Goal: Task Accomplishment & Management: Complete application form

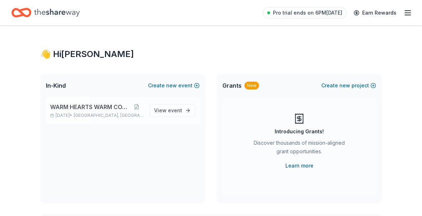
click at [94, 107] on span "WARM HEARTS WARM COAT" at bounding box center [89, 107] width 79 height 9
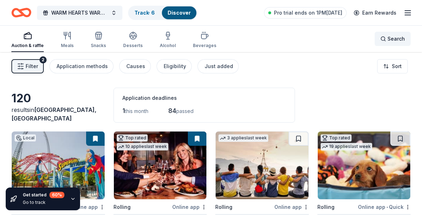
click at [403, 39] on span "Search" at bounding box center [396, 39] width 17 height 9
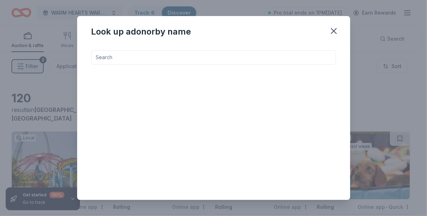
click at [130, 57] on input at bounding box center [213, 57] width 245 height 14
type input "a"
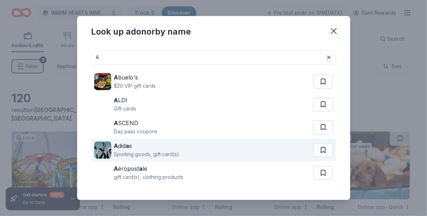
scroll to position [21, 0]
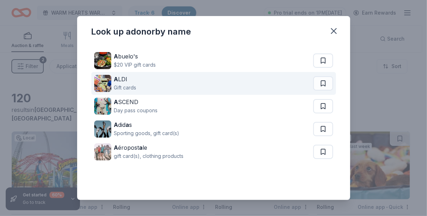
type input "A"
click at [136, 84] on div "Gift cards" at bounding box center [125, 87] width 22 height 9
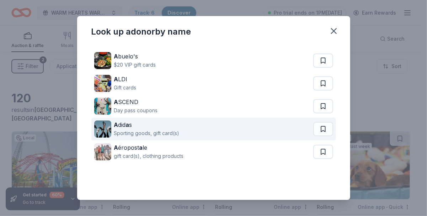
click at [135, 130] on div "Sporting goods, gift card(s)" at bounding box center [146, 133] width 65 height 9
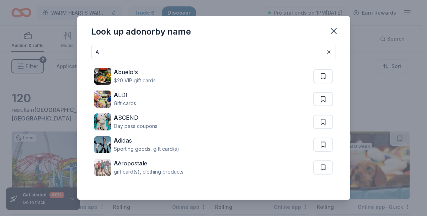
scroll to position [0, 0]
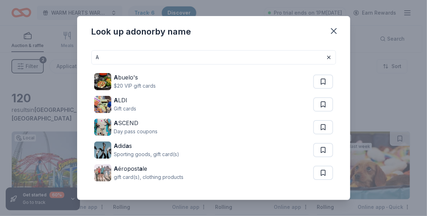
click at [108, 60] on input "A" at bounding box center [213, 57] width 245 height 14
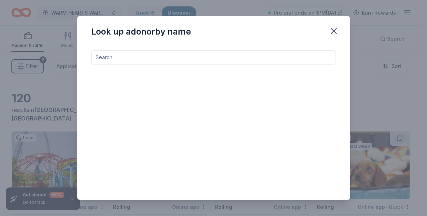
type input "B"
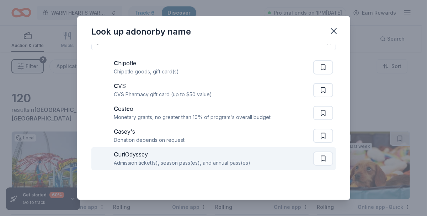
scroll to position [21, 0]
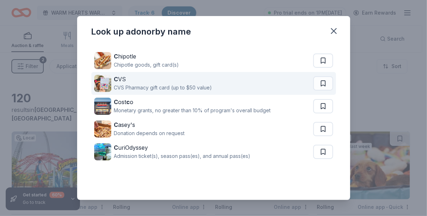
type input "C"
click at [128, 85] on div "CVS Pharmacy gift card (up to $50 value)" at bounding box center [163, 87] width 98 height 9
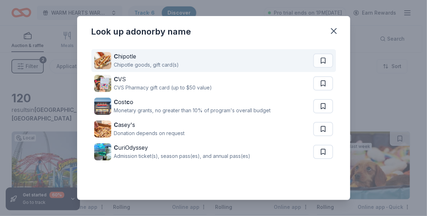
click at [137, 62] on div "Chipotle goods, gift card(s)" at bounding box center [146, 65] width 65 height 9
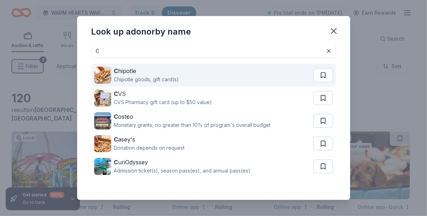
scroll to position [0, 0]
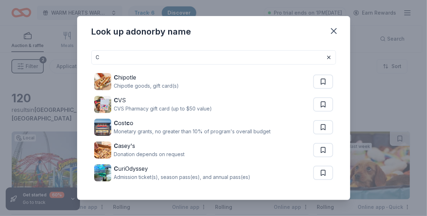
click at [104, 57] on input "C" at bounding box center [213, 57] width 245 height 14
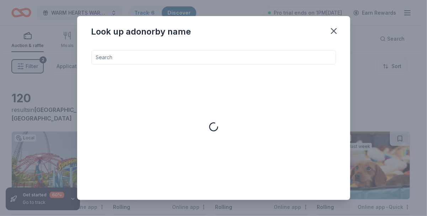
type input "D"
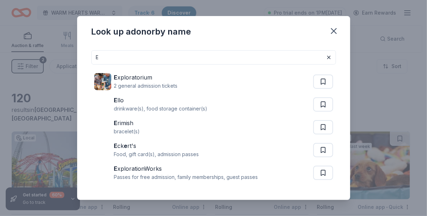
type input "E"
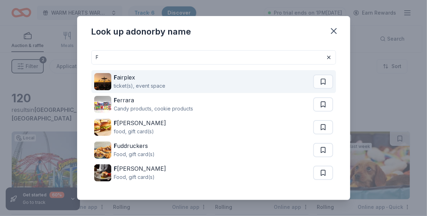
type input "F"
click at [151, 86] on div "ticket(s), event space" at bounding box center [140, 86] width 52 height 9
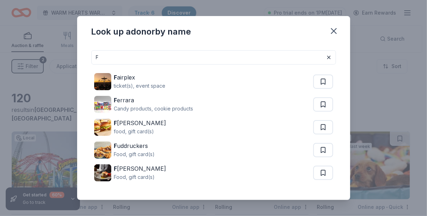
click at [98, 61] on input "F" at bounding box center [213, 57] width 245 height 14
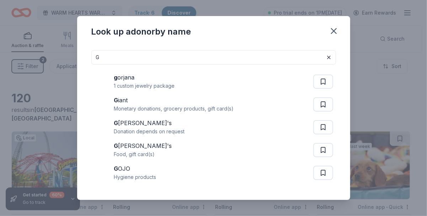
type input "G"
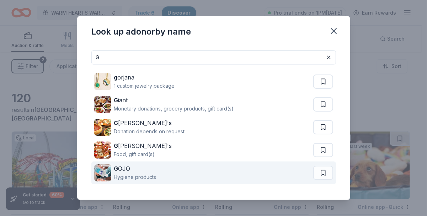
click at [115, 170] on strong "G" at bounding box center [116, 168] width 4 height 7
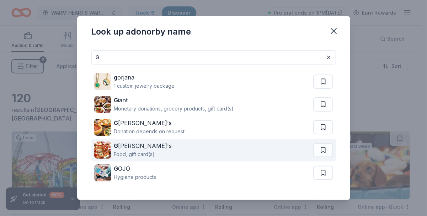
scroll to position [21, 0]
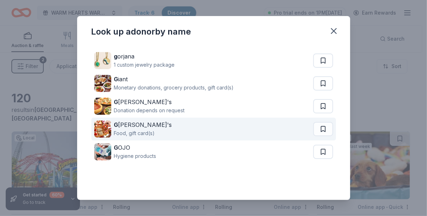
click at [130, 126] on div "G rimaldi's" at bounding box center [143, 124] width 58 height 9
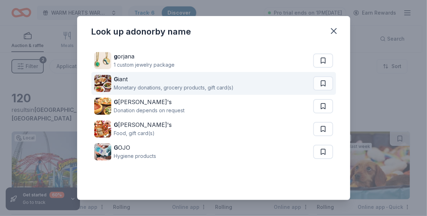
click at [137, 86] on div "Monetary donations, grocery products, gift card(s)" at bounding box center [174, 87] width 120 height 9
click at [131, 83] on div "Monetary donations, grocery products, gift card(s)" at bounding box center [174, 87] width 120 height 9
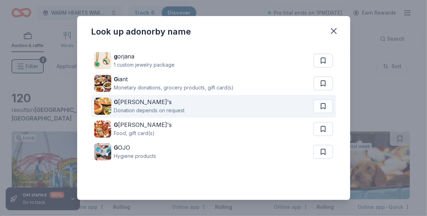
scroll to position [0, 0]
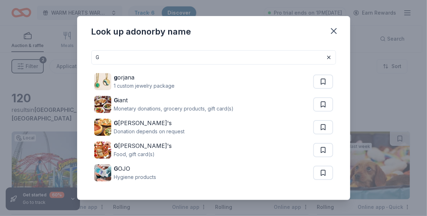
click at [105, 57] on input "G" at bounding box center [213, 57] width 245 height 14
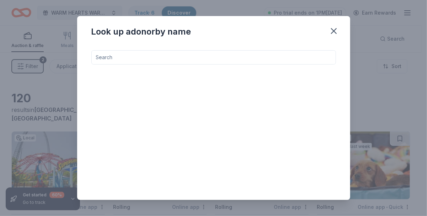
type input "H"
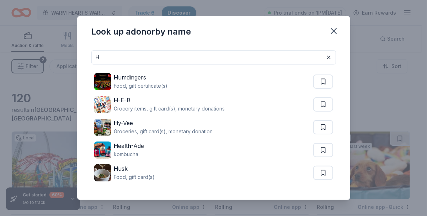
click at [108, 57] on input "H" at bounding box center [213, 57] width 245 height 14
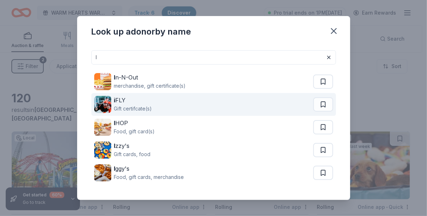
type input "I"
click at [123, 103] on div "i FLY" at bounding box center [133, 100] width 38 height 9
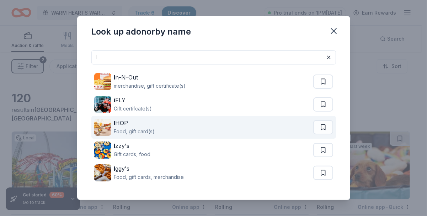
click at [133, 129] on div "Food, gift card(s)" at bounding box center [134, 131] width 41 height 9
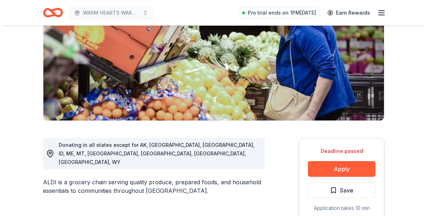
scroll to position [107, 0]
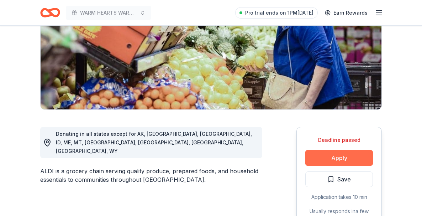
click at [356, 161] on button "Apply" at bounding box center [339, 158] width 68 height 16
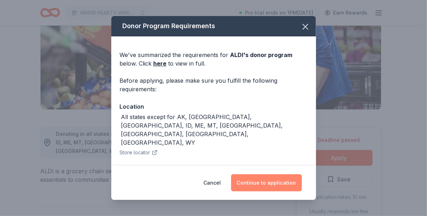
click at [270, 186] on button "Continue to application" at bounding box center [266, 182] width 71 height 17
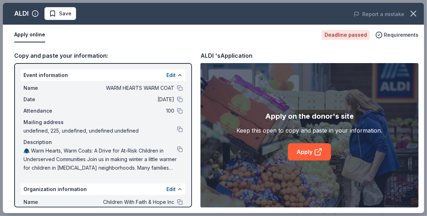
click at [25, 32] on button "Apply online" at bounding box center [29, 34] width 31 height 15
click at [167, 74] on button "Edit" at bounding box center [171, 75] width 9 height 9
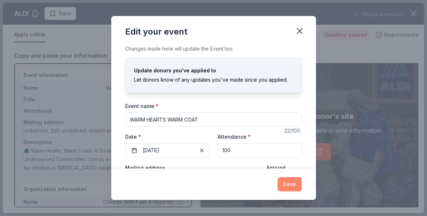
click at [297, 190] on button "Save" at bounding box center [290, 184] width 24 height 14
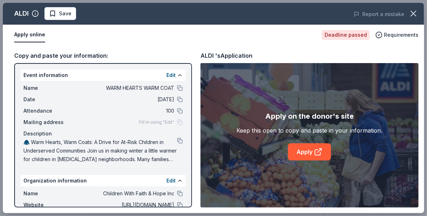
scroll to position [59, 0]
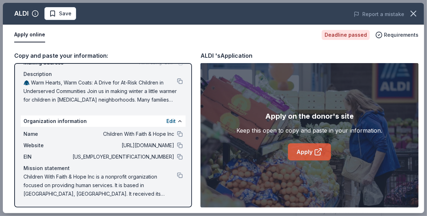
click at [301, 153] on link "Apply" at bounding box center [309, 151] width 43 height 17
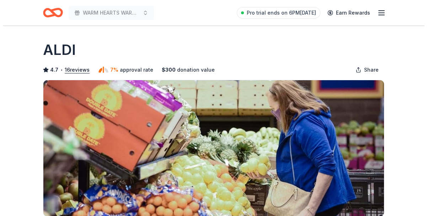
scroll to position [107, 0]
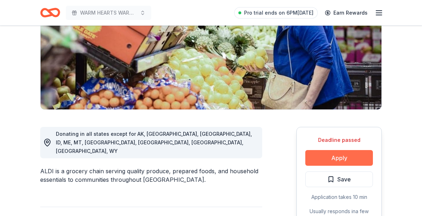
click at [320, 161] on button "Apply" at bounding box center [339, 158] width 68 height 16
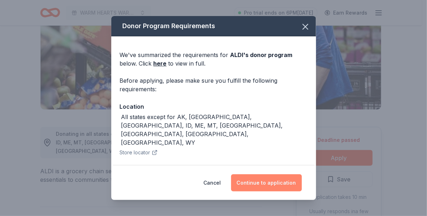
click at [261, 183] on button "Continue to application" at bounding box center [266, 182] width 71 height 17
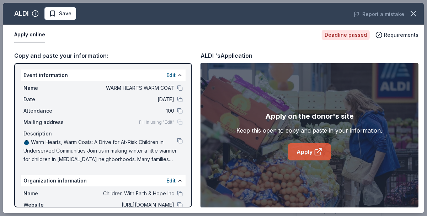
click at [306, 157] on link "Apply" at bounding box center [309, 151] width 43 height 17
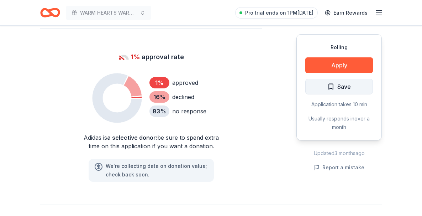
scroll to position [463, 0]
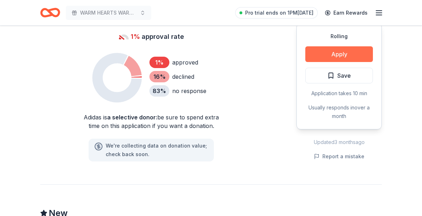
click at [330, 59] on button "Apply" at bounding box center [339, 54] width 68 height 16
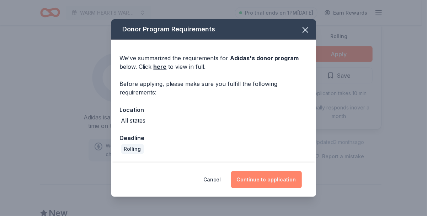
click at [267, 181] on button "Continue to application" at bounding box center [266, 179] width 71 height 17
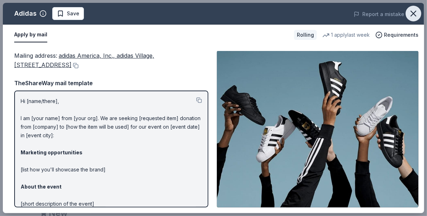
click at [415, 15] on icon "button" at bounding box center [413, 13] width 5 height 5
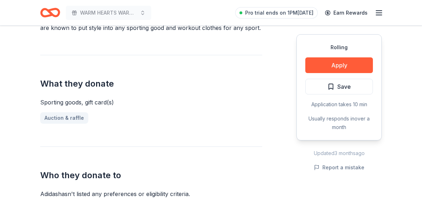
scroll to position [249, 0]
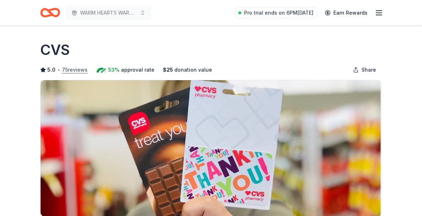
click at [71, 68] on button "75 reviews" at bounding box center [75, 69] width 26 height 9
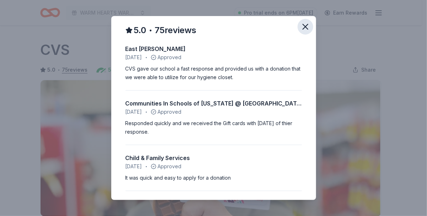
click at [303, 27] on icon "button" at bounding box center [305, 26] width 5 height 5
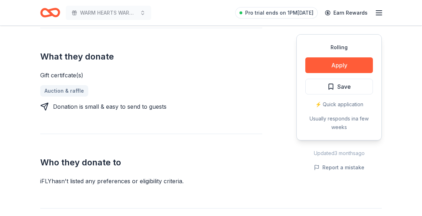
scroll to position [285, 0]
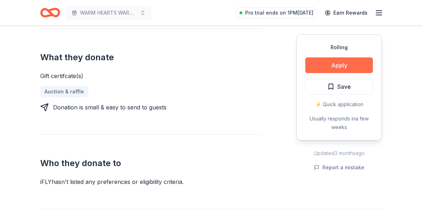
click at [329, 64] on button "Apply" at bounding box center [339, 65] width 68 height 16
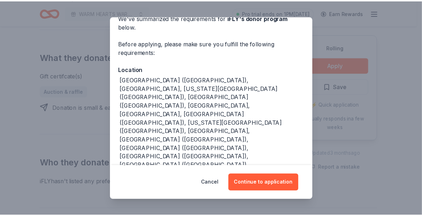
scroll to position [0, 0]
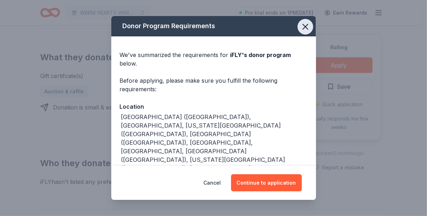
click at [306, 27] on button "button" at bounding box center [306, 27] width 16 height 16
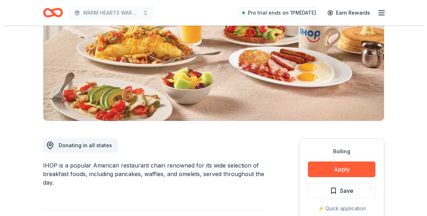
scroll to position [107, 0]
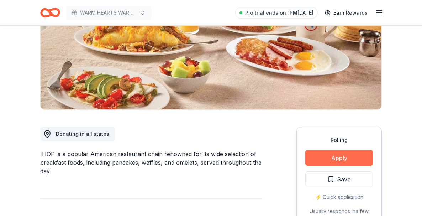
click at [336, 160] on button "Apply" at bounding box center [339, 158] width 68 height 16
click at [356, 156] on button "Apply" at bounding box center [339, 158] width 68 height 16
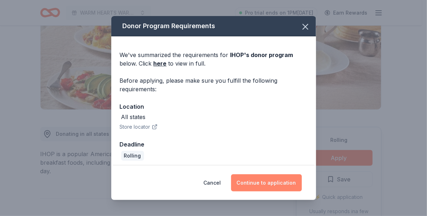
click at [277, 182] on button "Continue to application" at bounding box center [266, 182] width 71 height 17
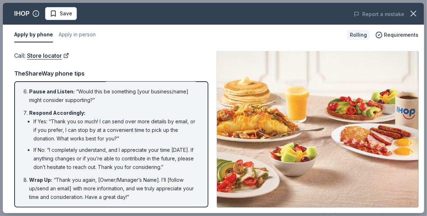
scroll to position [0, 0]
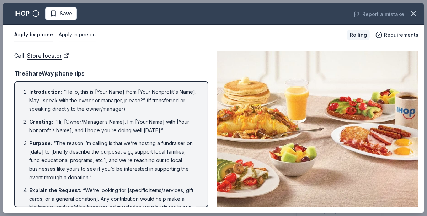
click at [81, 36] on button "Apply in person" at bounding box center [77, 34] width 37 height 15
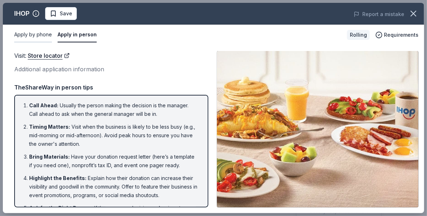
click at [32, 31] on button "Apply by phone" at bounding box center [33, 34] width 38 height 15
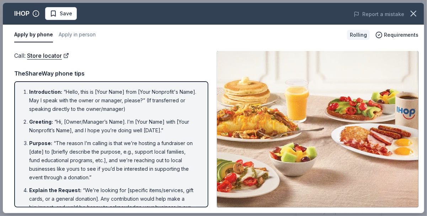
drag, startPoint x: 32, startPoint y: 31, endPoint x: 199, endPoint y: 51, distance: 168.1
click at [199, 51] on div "Call : Store locator" at bounding box center [111, 55] width 194 height 9
click at [59, 57] on link "Store locator" at bounding box center [48, 55] width 42 height 9
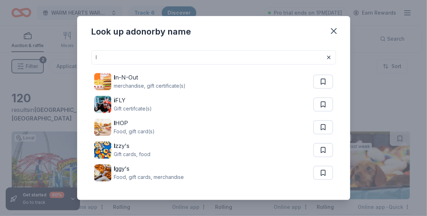
scroll to position [21, 0]
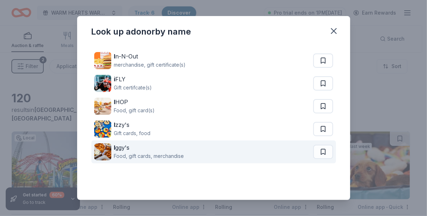
click at [121, 150] on div "I ggy's" at bounding box center [149, 147] width 70 height 9
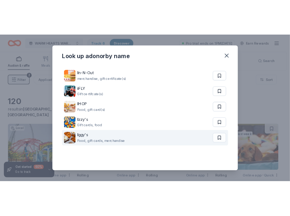
scroll to position [0, 0]
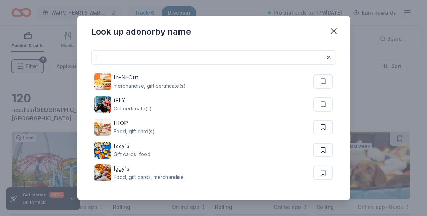
click at [103, 59] on input "I" at bounding box center [213, 57] width 245 height 14
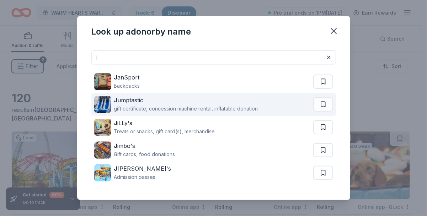
type input "j"
click at [146, 106] on div "gift certificate, concession machine rental, inflatable donation" at bounding box center [186, 108] width 144 height 9
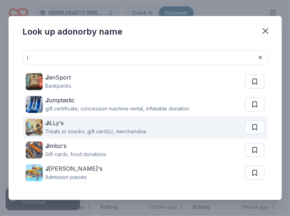
click at [54, 125] on div "J iLLy's" at bounding box center [96, 123] width 101 height 9
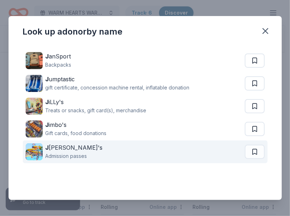
click at [72, 155] on div "Admission passes" at bounding box center [74, 156] width 57 height 9
click at [69, 154] on div "Admission passes" at bounding box center [74, 156] width 57 height 9
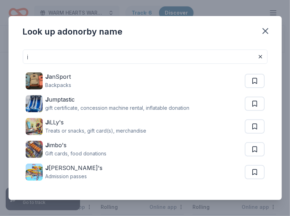
scroll to position [0, 0]
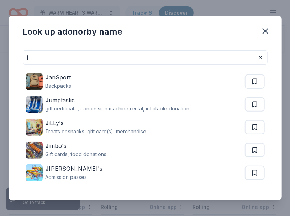
click at [43, 57] on input "j" at bounding box center [145, 57] width 245 height 14
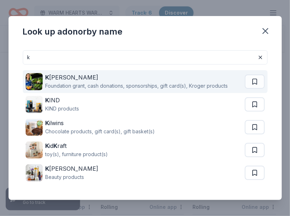
type input "k"
click at [98, 87] on div "Foundation grant, cash donations, sponsorships, gift card(s), Kroger products" at bounding box center [137, 86] width 183 height 9
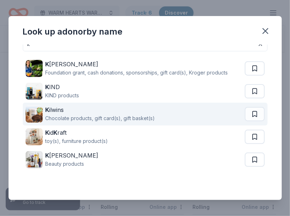
scroll to position [21, 0]
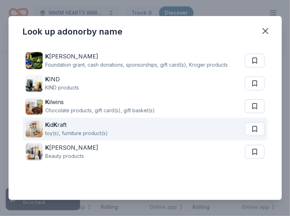
click at [67, 133] on div "toy(s), furniture product(s)" at bounding box center [77, 133] width 63 height 9
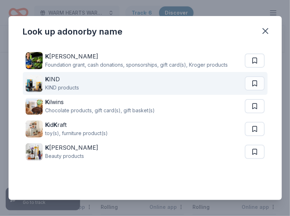
click at [71, 86] on div "KIND products" at bounding box center [63, 87] width 34 height 9
click at [68, 86] on div "KIND products" at bounding box center [63, 87] width 34 height 9
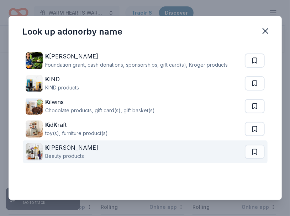
click at [69, 152] on div "Beauty products" at bounding box center [72, 156] width 53 height 9
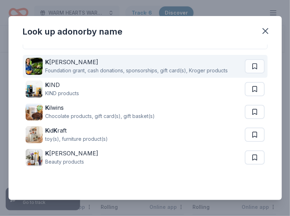
scroll to position [0, 0]
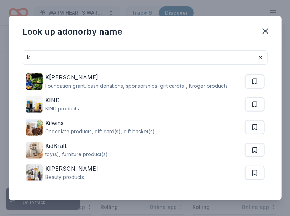
click at [33, 56] on input "k" at bounding box center [145, 57] width 245 height 14
click at [33, 57] on input "k" at bounding box center [145, 57] width 245 height 14
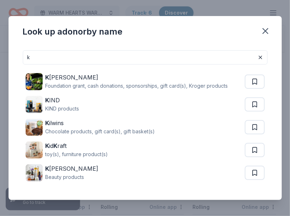
click at [33, 59] on input "k" at bounding box center [145, 57] width 245 height 14
click at [34, 57] on input "k" at bounding box center [145, 57] width 245 height 14
click at [32, 55] on input "k" at bounding box center [145, 57] width 245 height 14
click at [33, 55] on input "k" at bounding box center [145, 57] width 245 height 14
click at [34, 56] on input "k" at bounding box center [145, 57] width 245 height 14
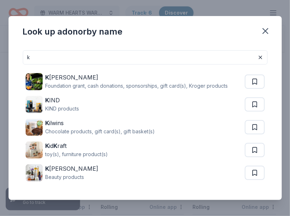
click at [34, 56] on input "k" at bounding box center [145, 57] width 245 height 14
click at [33, 56] on input "k" at bounding box center [145, 57] width 245 height 14
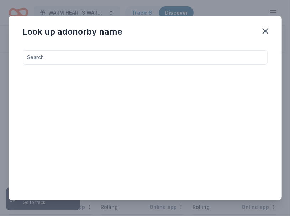
type input "L"
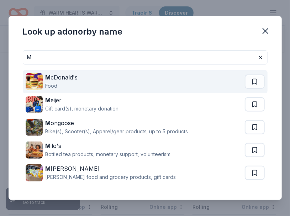
type input "M"
click at [58, 87] on div "Food" at bounding box center [62, 86] width 32 height 9
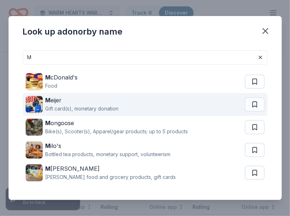
click at [59, 106] on div "Gift card(s), monetary donation" at bounding box center [82, 108] width 73 height 9
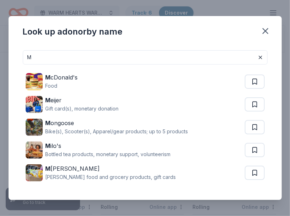
click at [42, 59] on input "M" at bounding box center [145, 57] width 245 height 14
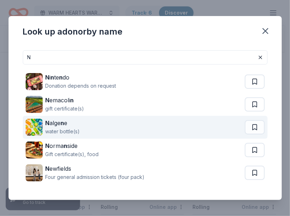
scroll to position [21, 0]
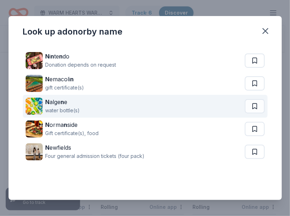
type input "N"
click at [63, 106] on div "water bottle(s)" at bounding box center [63, 110] width 35 height 9
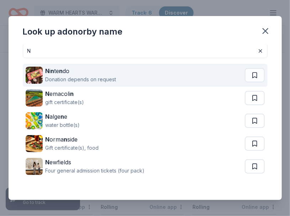
scroll to position [0, 0]
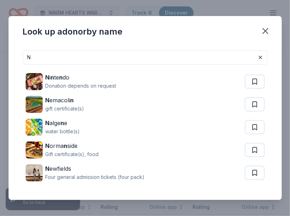
click at [47, 58] on input "N" at bounding box center [145, 57] width 245 height 14
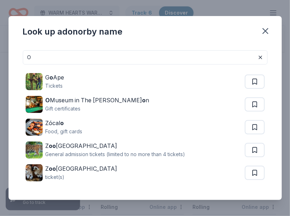
click at [52, 58] on input "O" at bounding box center [145, 57] width 245 height 14
type input "O"
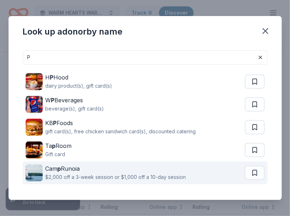
click at [73, 169] on div "Cam p Runoia" at bounding box center [116, 168] width 141 height 9
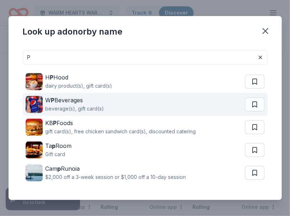
click at [71, 98] on div "W P Beverages" at bounding box center [75, 100] width 59 height 9
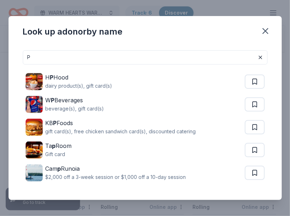
click at [42, 59] on input "P" at bounding box center [145, 57] width 245 height 14
type input "P"
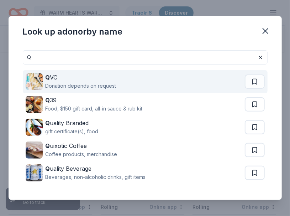
type input "Q"
click at [76, 84] on div "Donation depends on request" at bounding box center [81, 86] width 71 height 9
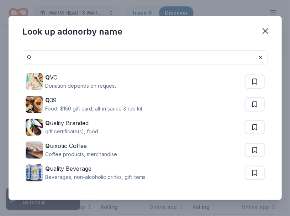
click at [33, 56] on input "Q" at bounding box center [145, 57] width 245 height 14
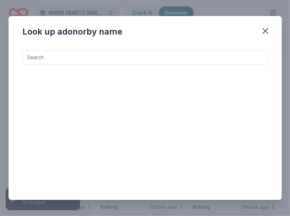
type input "R"
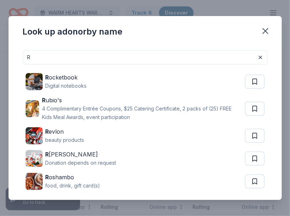
click at [64, 54] on input "R" at bounding box center [145, 57] width 245 height 14
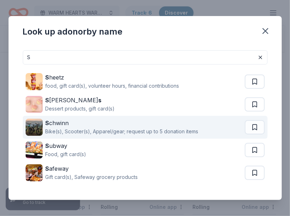
scroll to position [21, 0]
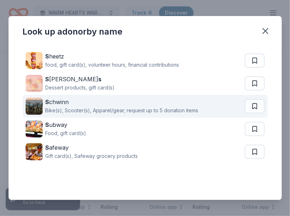
type input "S"
click at [68, 106] on div "Bike(s), Scooter(s), Apparel/gear; request up to 5 donation items" at bounding box center [122, 110] width 153 height 9
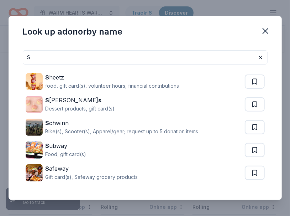
click at [37, 58] on input "S" at bounding box center [145, 57] width 245 height 14
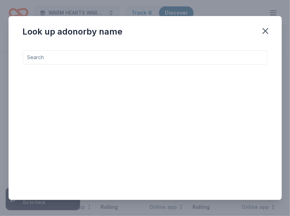
type input "T"
type input "U"
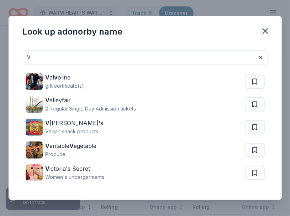
type input "V"
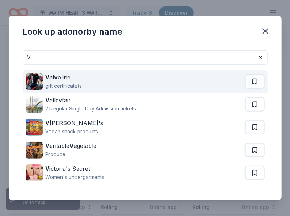
click at [57, 82] on div "gift certificate(s)" at bounding box center [65, 86] width 39 height 9
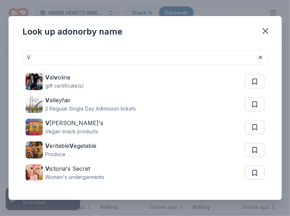
click at [34, 52] on input "V" at bounding box center [145, 57] width 245 height 14
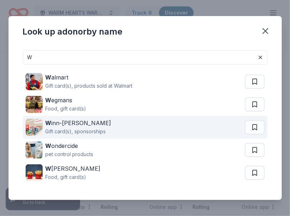
scroll to position [21, 0]
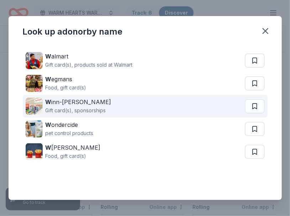
type input "W"
click at [77, 109] on div "Gift card(s), sponsorships" at bounding box center [79, 110] width 66 height 9
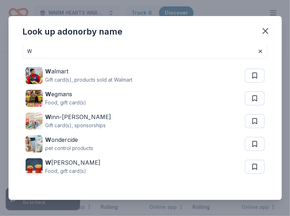
scroll to position [0, 0]
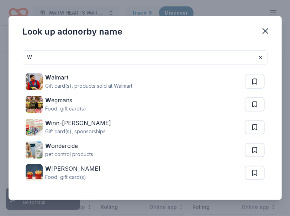
click at [45, 60] on input "W" at bounding box center [145, 57] width 245 height 14
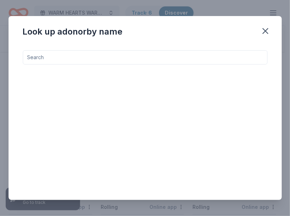
type input "X"
type input "Y"
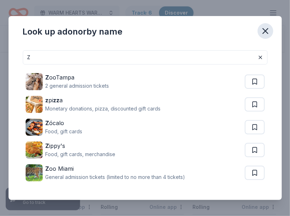
type input "Z"
click at [264, 32] on icon "button" at bounding box center [265, 30] width 5 height 5
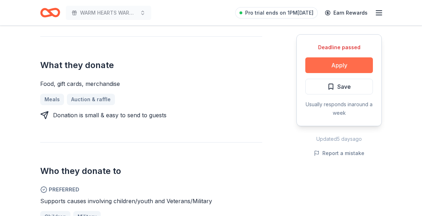
scroll to position [285, 0]
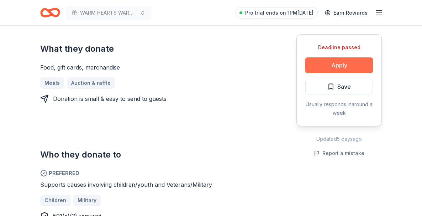
click at [338, 62] on button "Apply" at bounding box center [339, 65] width 68 height 16
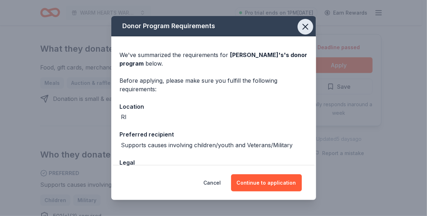
click at [303, 26] on icon "button" at bounding box center [305, 26] width 5 height 5
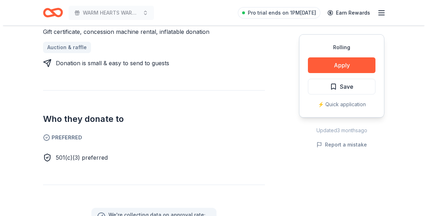
scroll to position [249, 0]
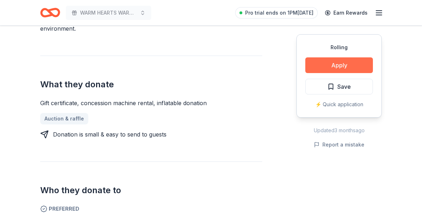
click at [336, 68] on button "Apply" at bounding box center [339, 65] width 68 height 16
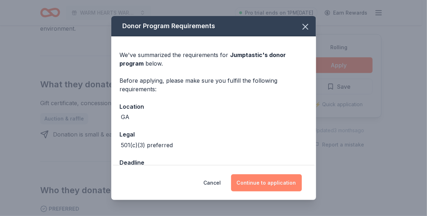
click at [264, 181] on button "Continue to application" at bounding box center [266, 182] width 71 height 17
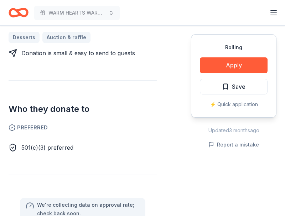
scroll to position [356, 0]
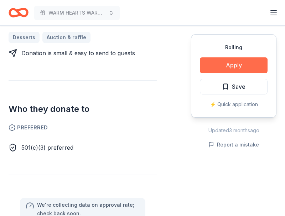
click at [235, 68] on button "Apply" at bounding box center [234, 65] width 68 height 16
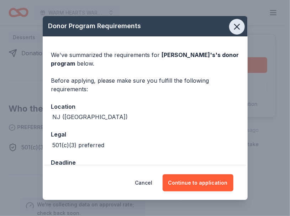
click at [233, 27] on icon "button" at bounding box center [237, 27] width 10 height 10
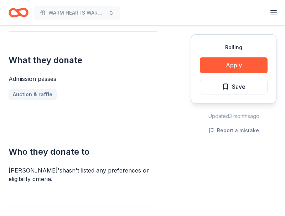
scroll to position [254, 0]
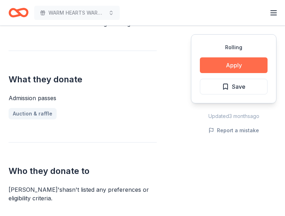
click at [228, 62] on button "Apply" at bounding box center [234, 65] width 68 height 16
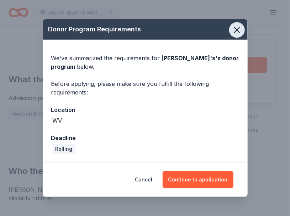
click at [236, 26] on icon "button" at bounding box center [237, 30] width 10 height 10
click at [236, 27] on icon "button" at bounding box center [237, 30] width 10 height 10
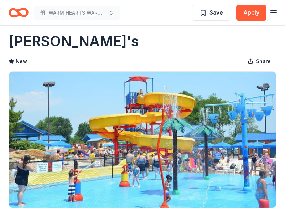
scroll to position [0, 0]
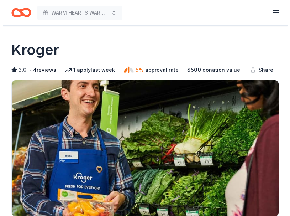
scroll to position [142, 0]
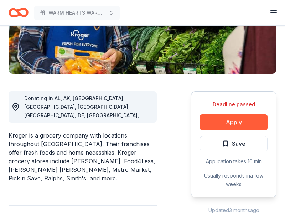
click at [225, 121] on button "Apply" at bounding box center [234, 122] width 68 height 16
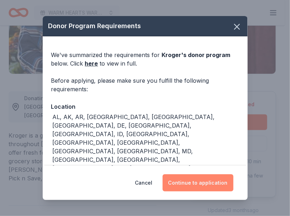
click at [195, 182] on button "Continue to application" at bounding box center [198, 182] width 71 height 17
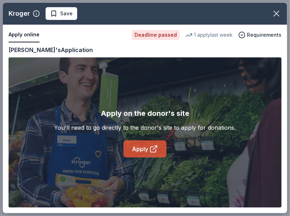
click at [146, 150] on link "Apply" at bounding box center [144, 148] width 43 height 17
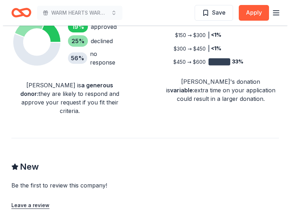
scroll to position [218, 0]
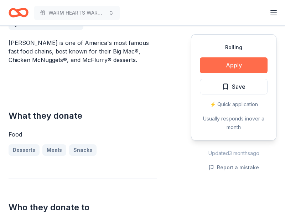
click at [244, 67] on button "Apply" at bounding box center [234, 65] width 68 height 16
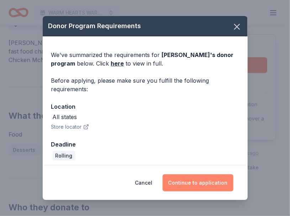
click at [203, 182] on button "Continue to application" at bounding box center [198, 182] width 71 height 17
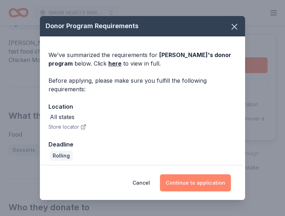
click at [185, 177] on div "Donor Program Requirements We've summarized the requirements for McDonald's 's …" at bounding box center [142, 108] width 285 height 216
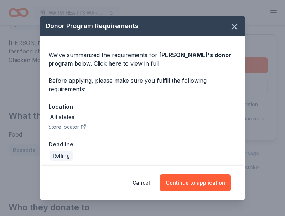
click at [186, 180] on div "Donor Program Requirements We've summarized the requirements for McDonald's 's …" at bounding box center [142, 108] width 285 height 216
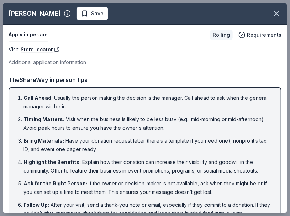
click at [200, 180] on li "Ask for the Right Person : If the owner or decision-maker is not available, ask…" at bounding box center [146, 187] width 247 height 17
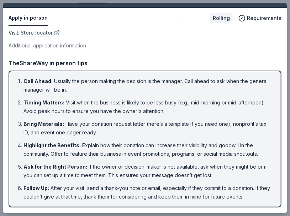
click at [38, 33] on link "Store locator" at bounding box center [40, 32] width 39 height 9
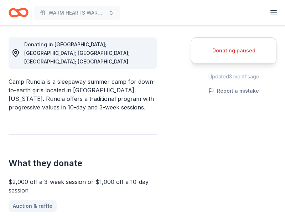
scroll to position [214, 0]
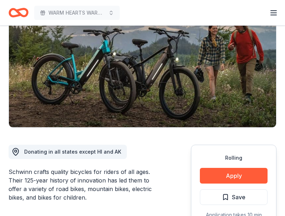
scroll to position [107, 0]
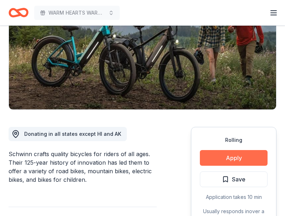
click at [225, 159] on button "Apply" at bounding box center [234, 158] width 68 height 16
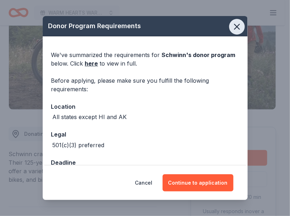
click at [232, 27] on icon "button" at bounding box center [237, 27] width 10 height 10
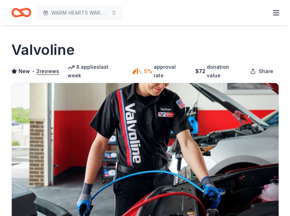
scroll to position [214, 0]
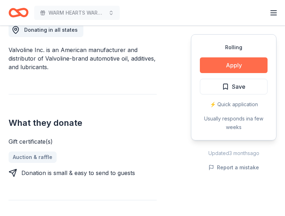
click at [226, 63] on button "Apply" at bounding box center [234, 65] width 68 height 16
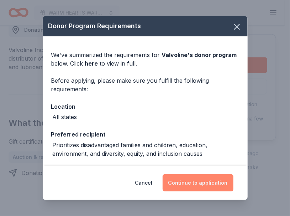
click at [203, 183] on button "Continue to application" at bounding box center [198, 182] width 71 height 17
